Goal: Task Accomplishment & Management: Complete application form

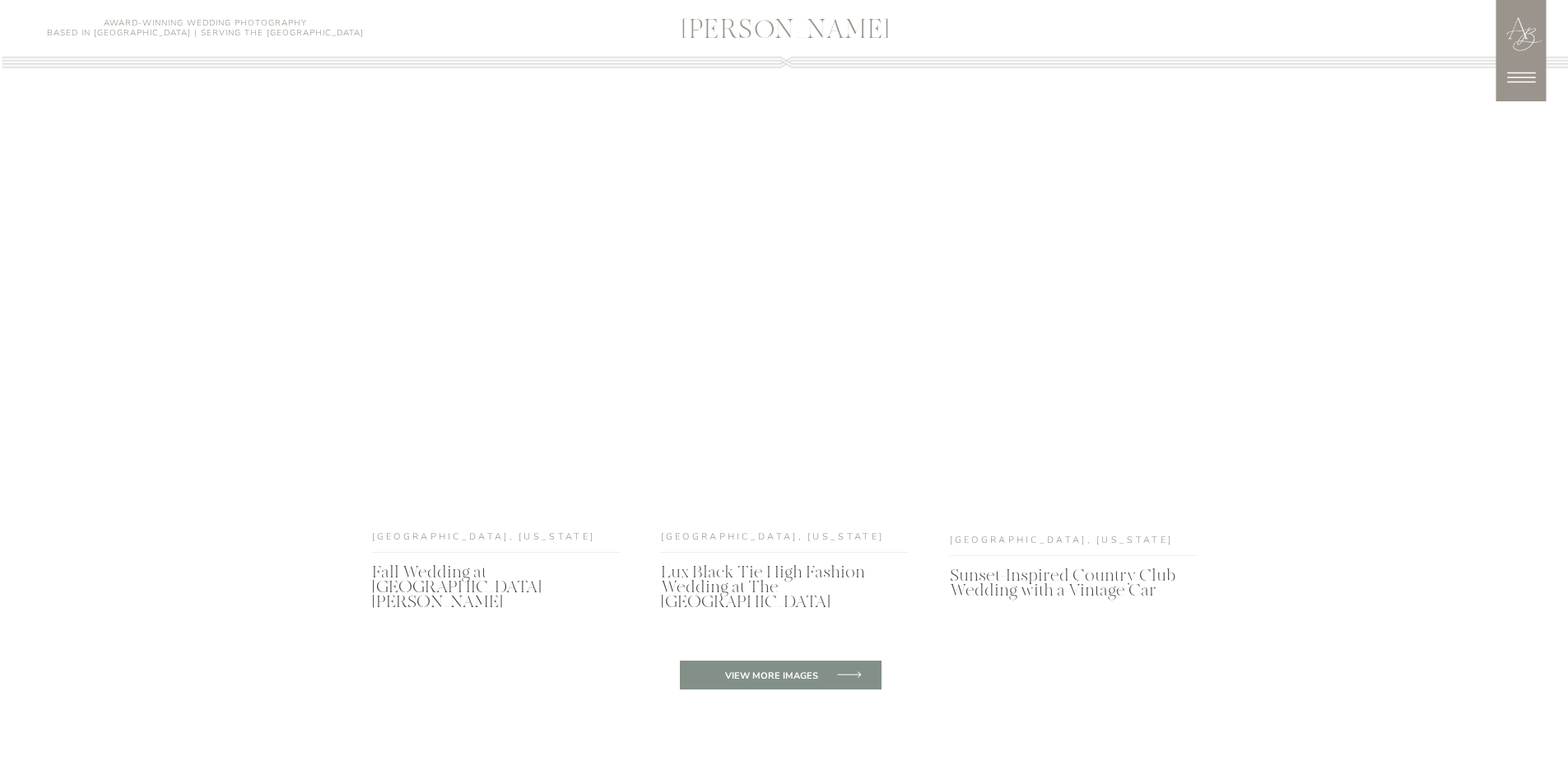
scroll to position [5847, 0]
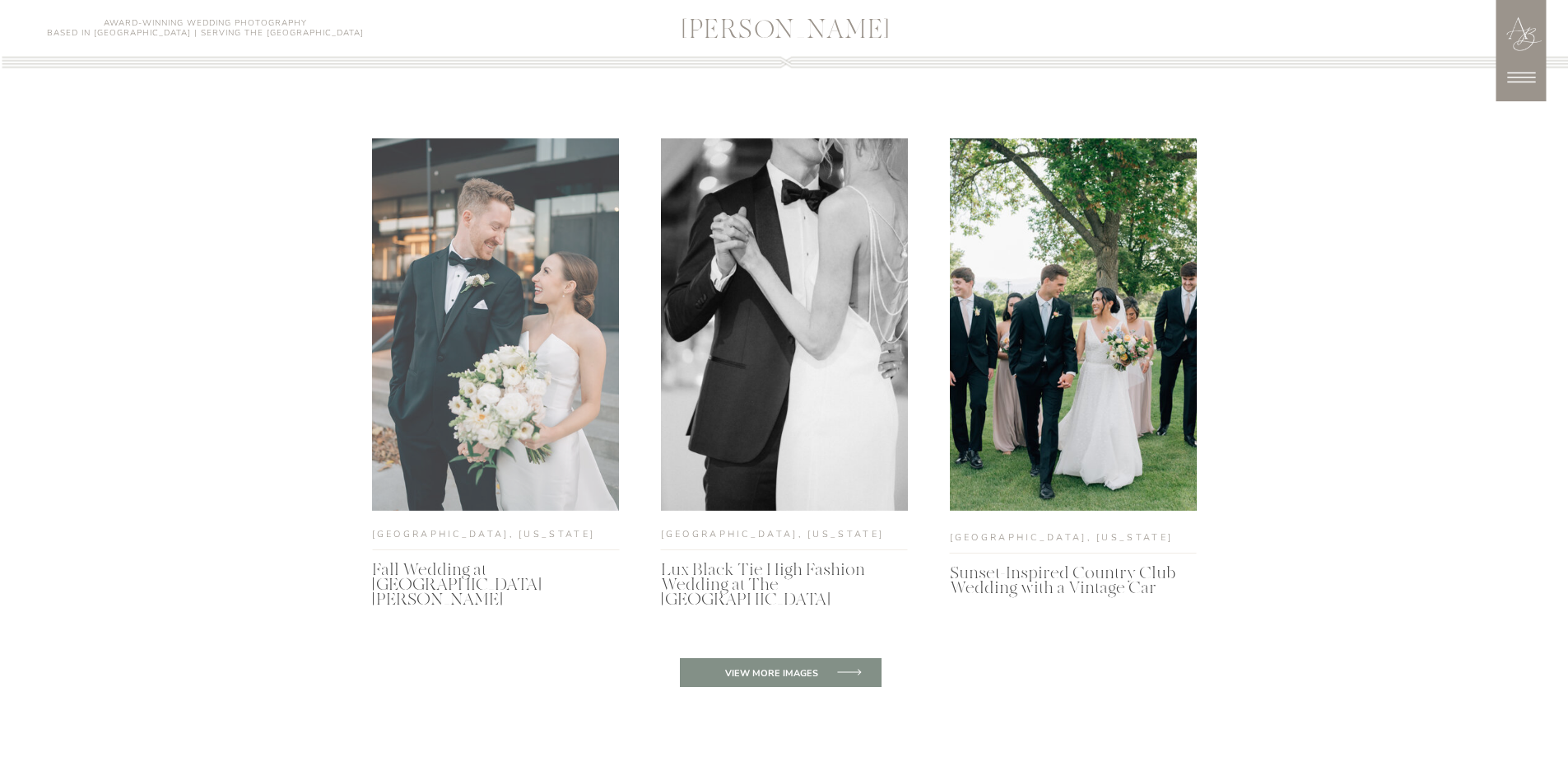
click at [509, 291] on div at bounding box center [495, 324] width 247 height 372
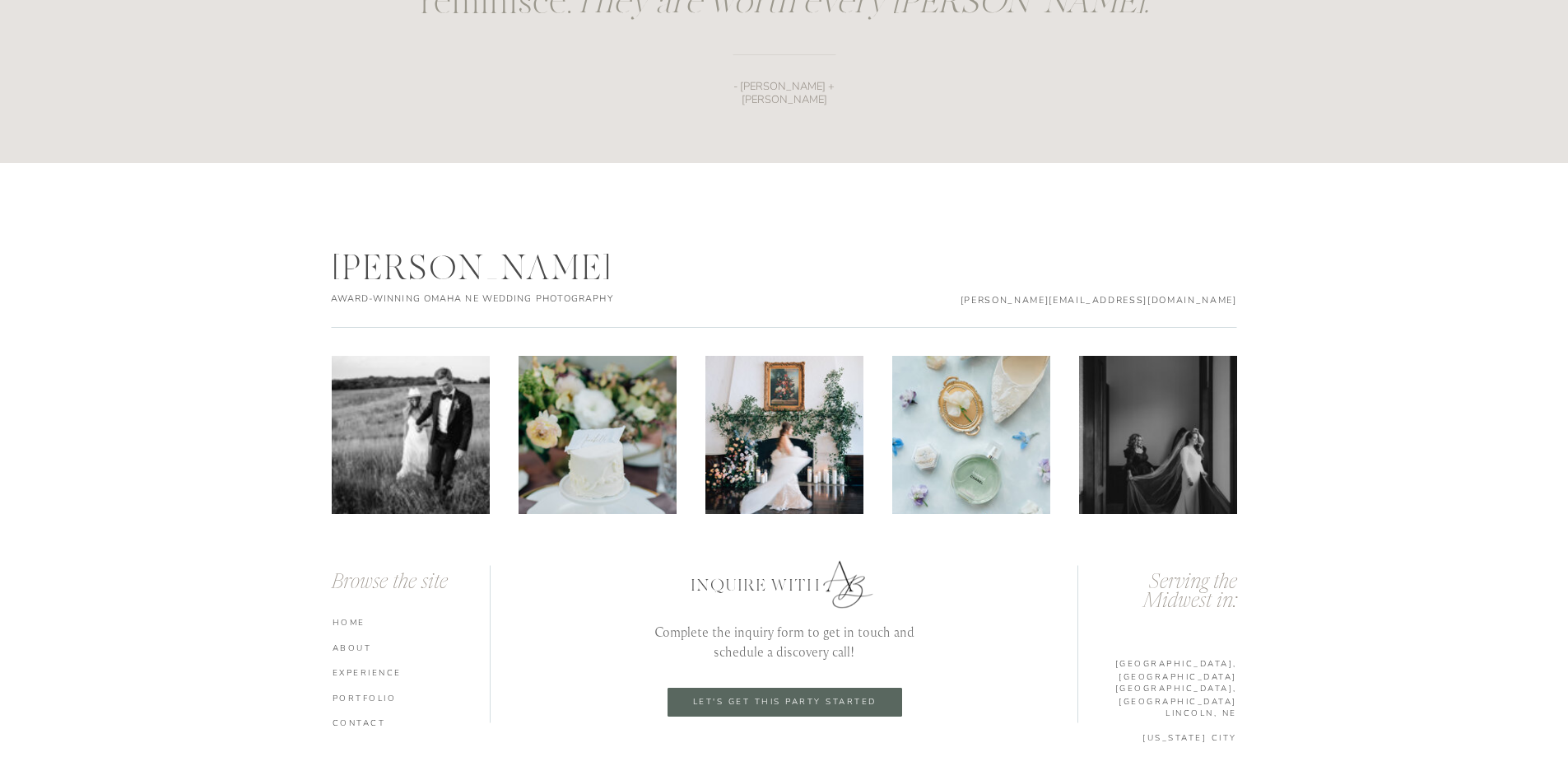
scroll to position [2436, 0]
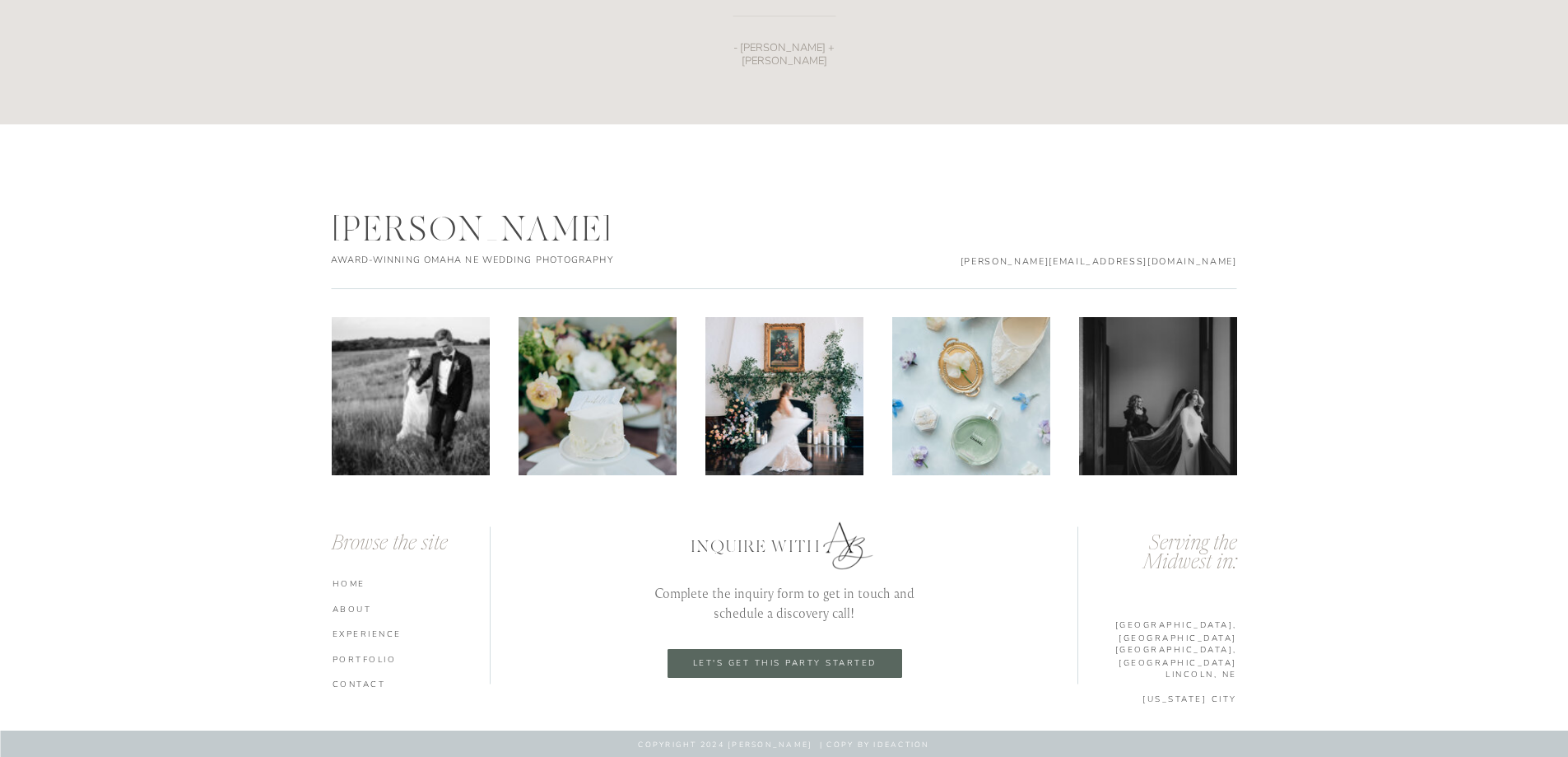
click at [366, 634] on nav "experience" at bounding box center [414, 632] width 162 height 11
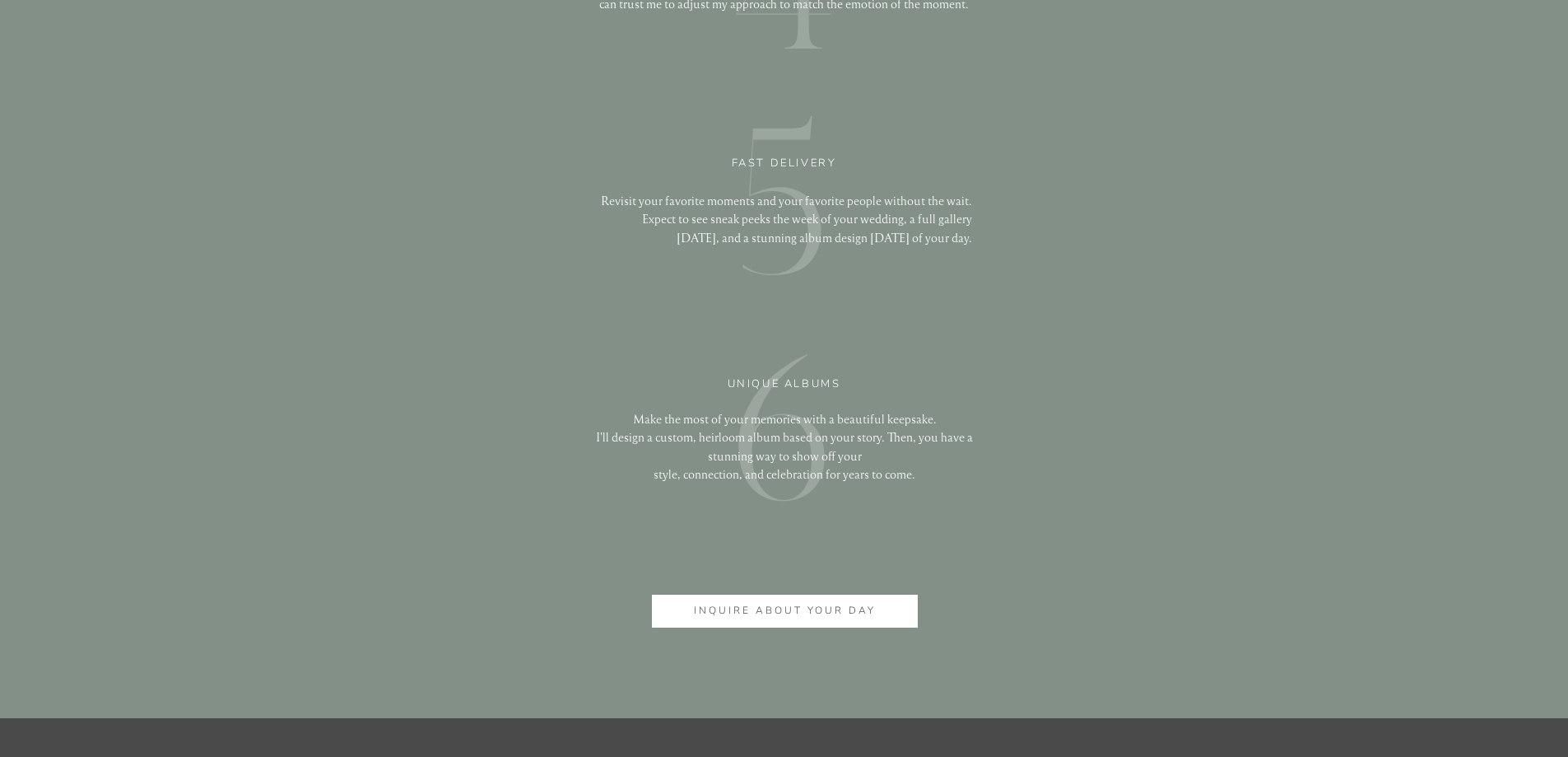
scroll to position [4035, 0]
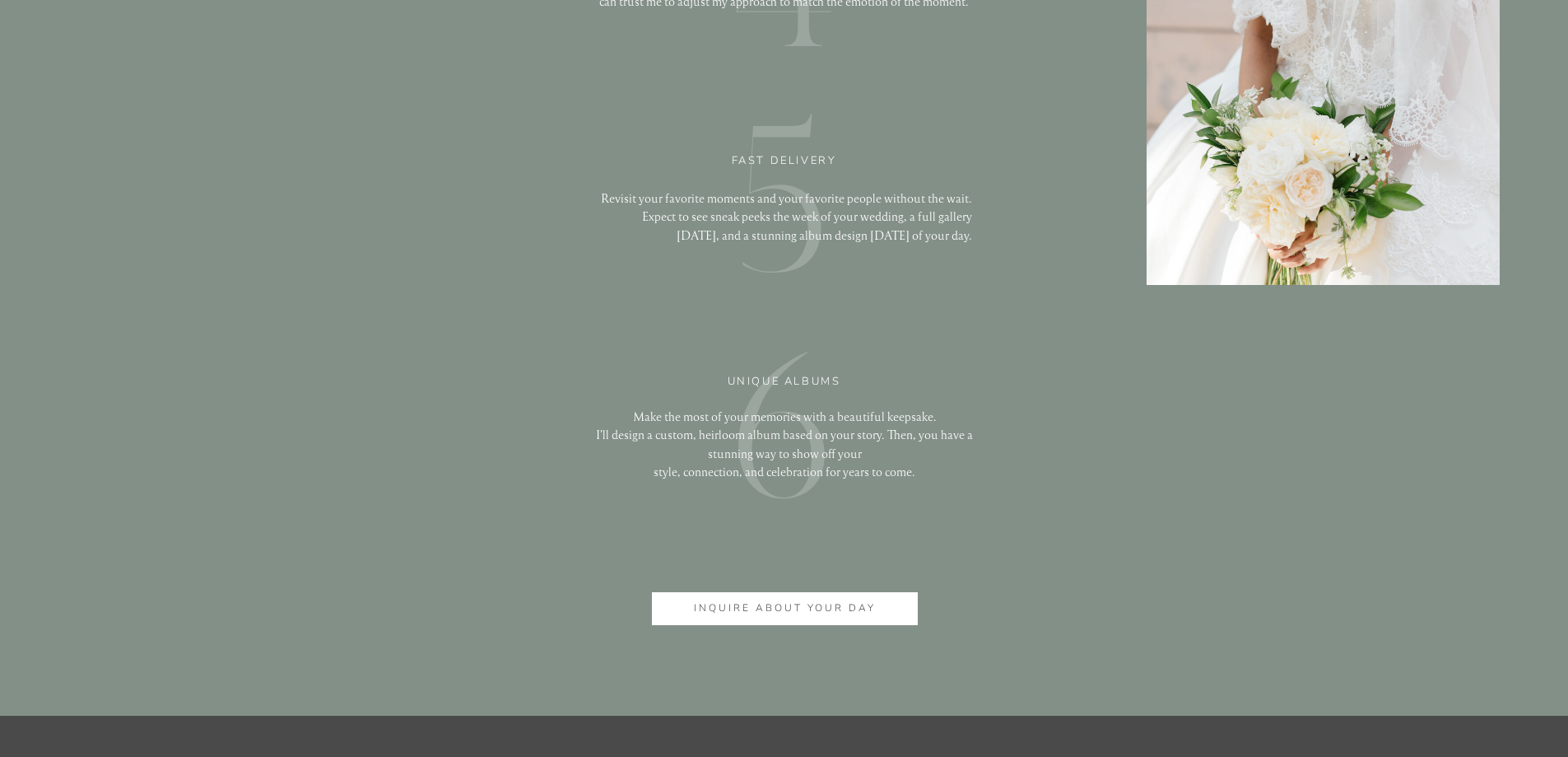
click at [749, 611] on p "inquire about your day" at bounding box center [785, 609] width 210 height 18
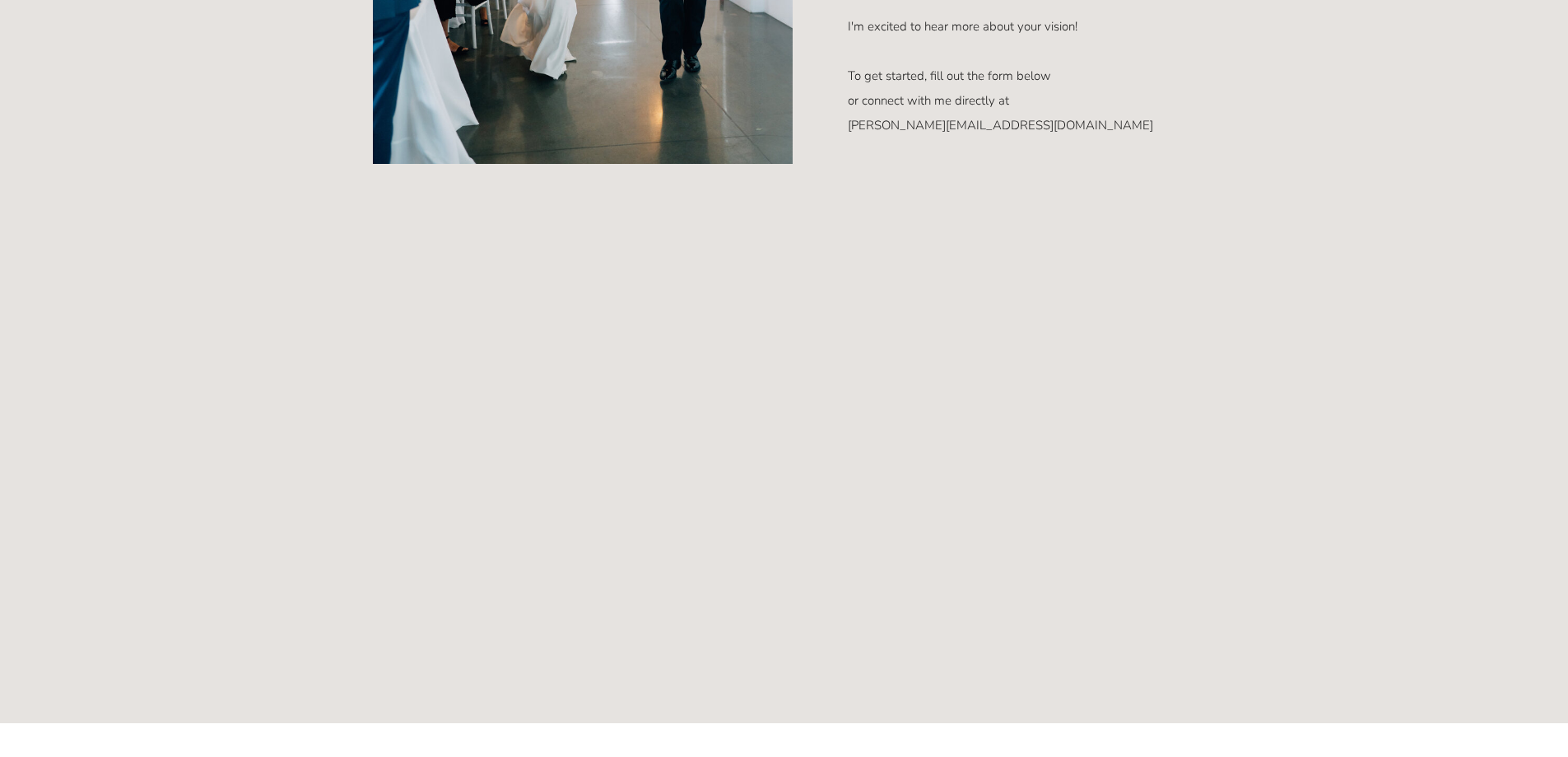
scroll to position [905, 0]
